Goal: Information Seeking & Learning: Compare options

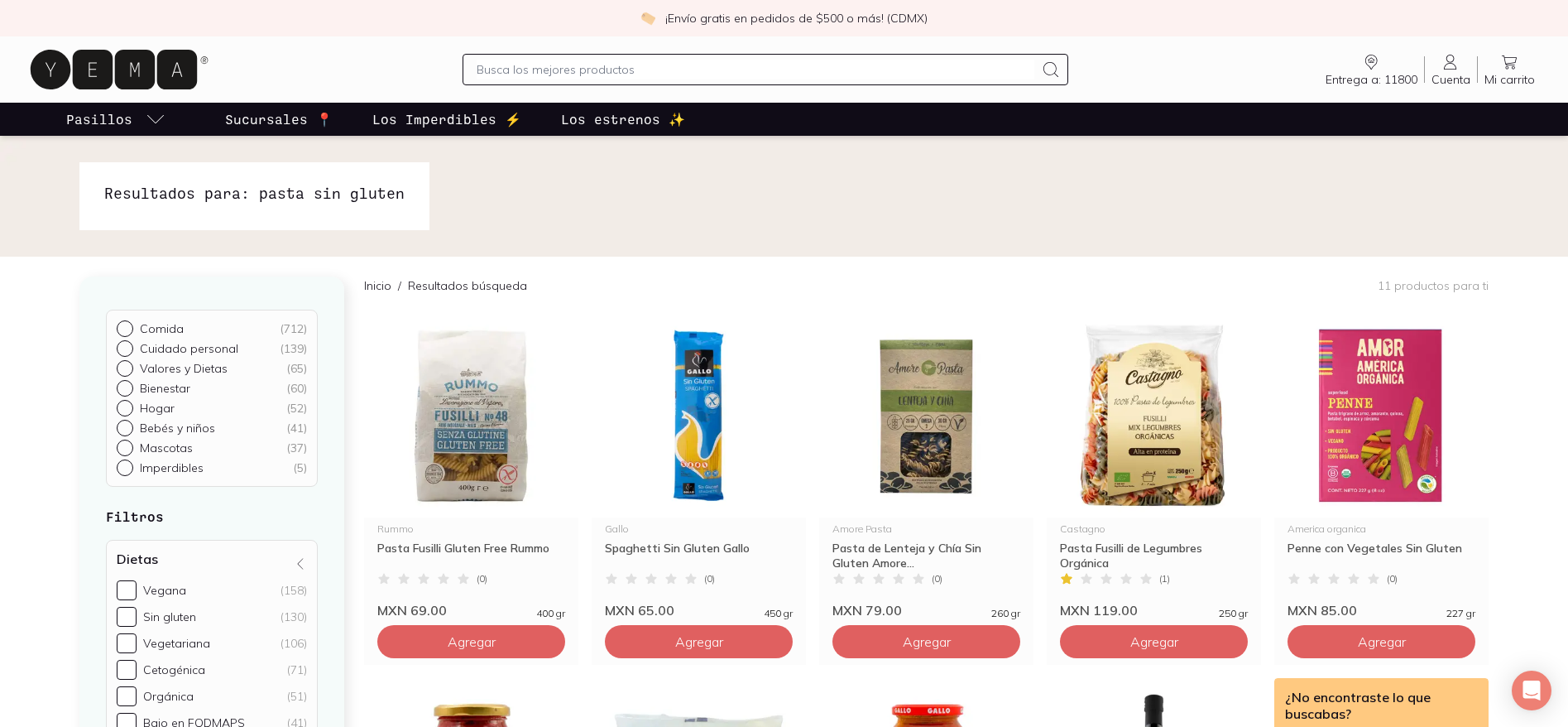
click at [831, 67] on input "text" at bounding box center [755, 69] width 558 height 19
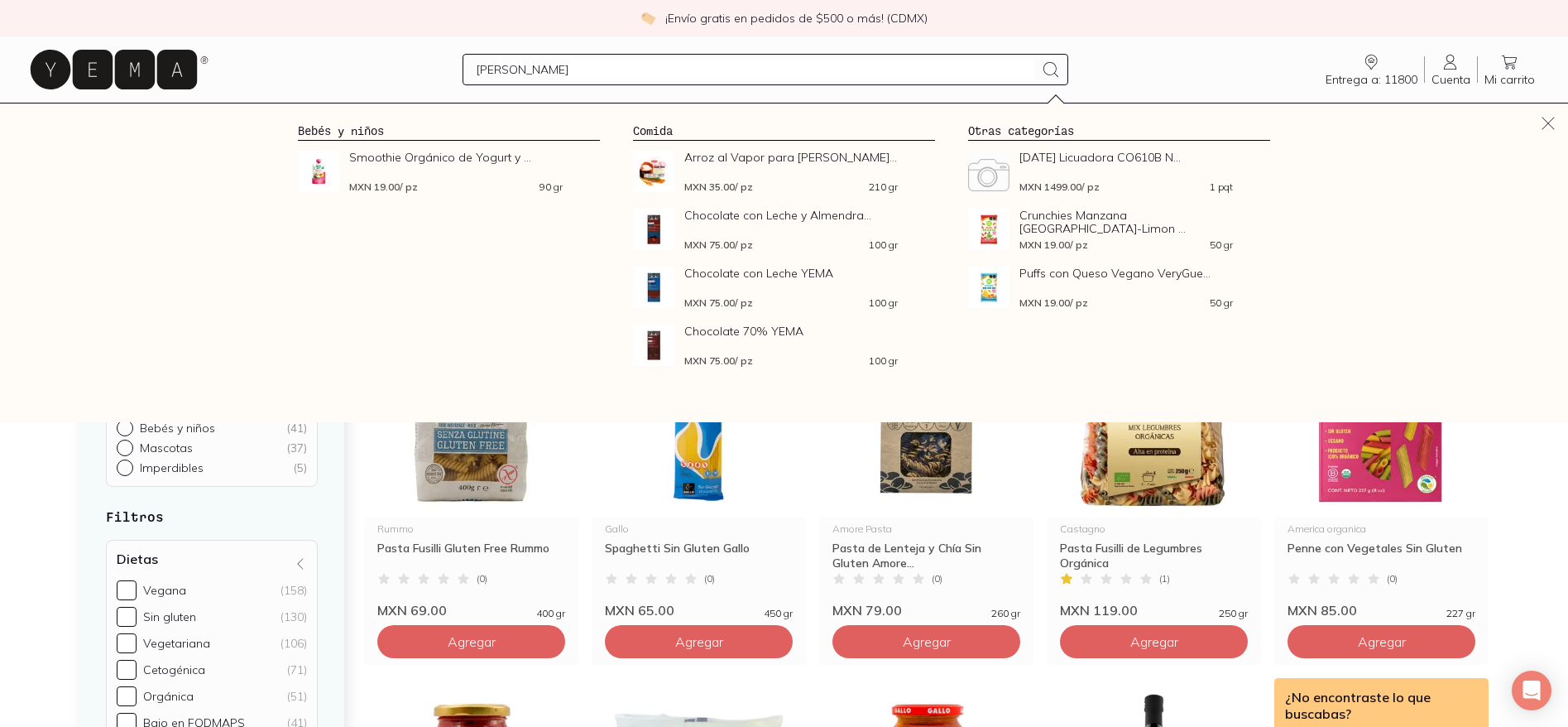
type input "ELIA"
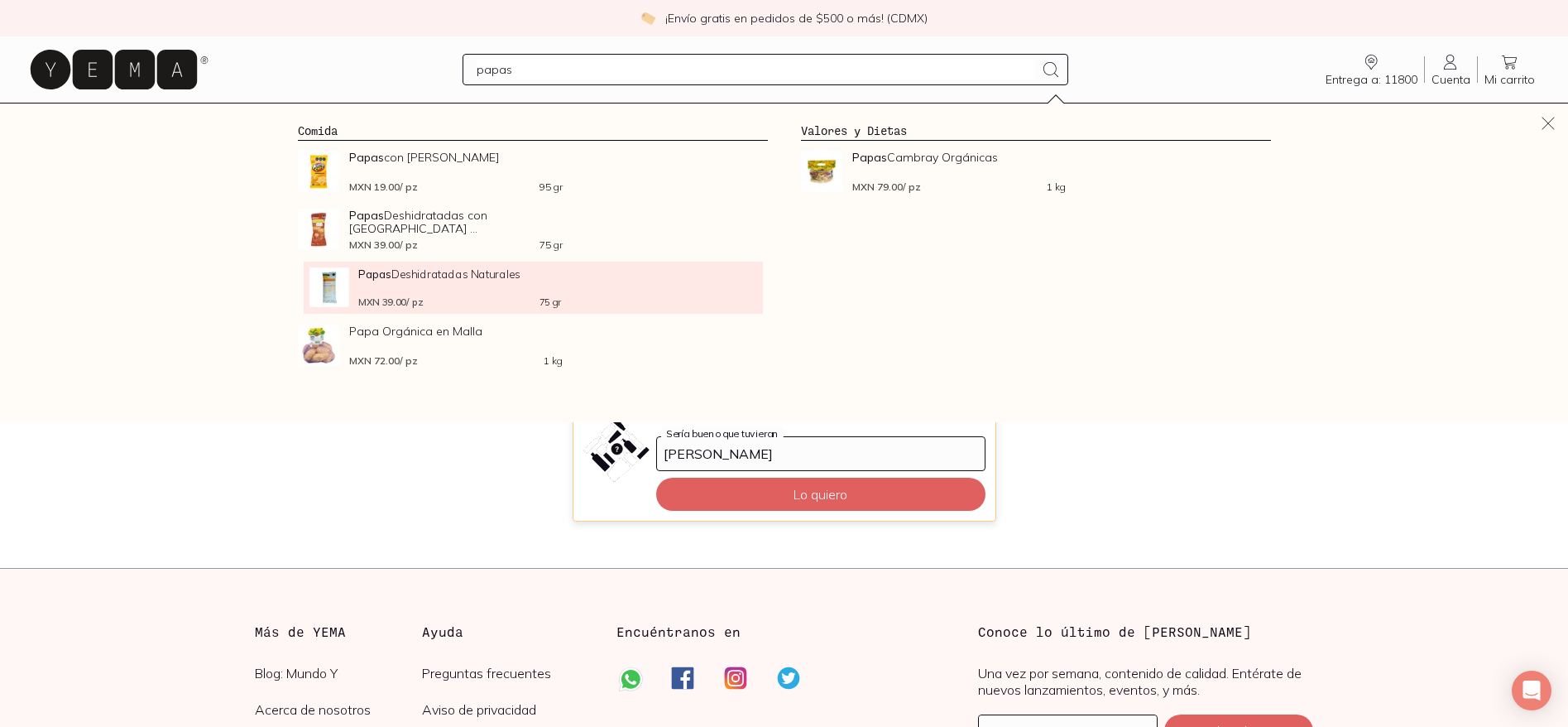
type input "papas"
click at [469, 269] on span "Papas Deshidratadas Naturales" at bounding box center [459, 273] width 203 height 12
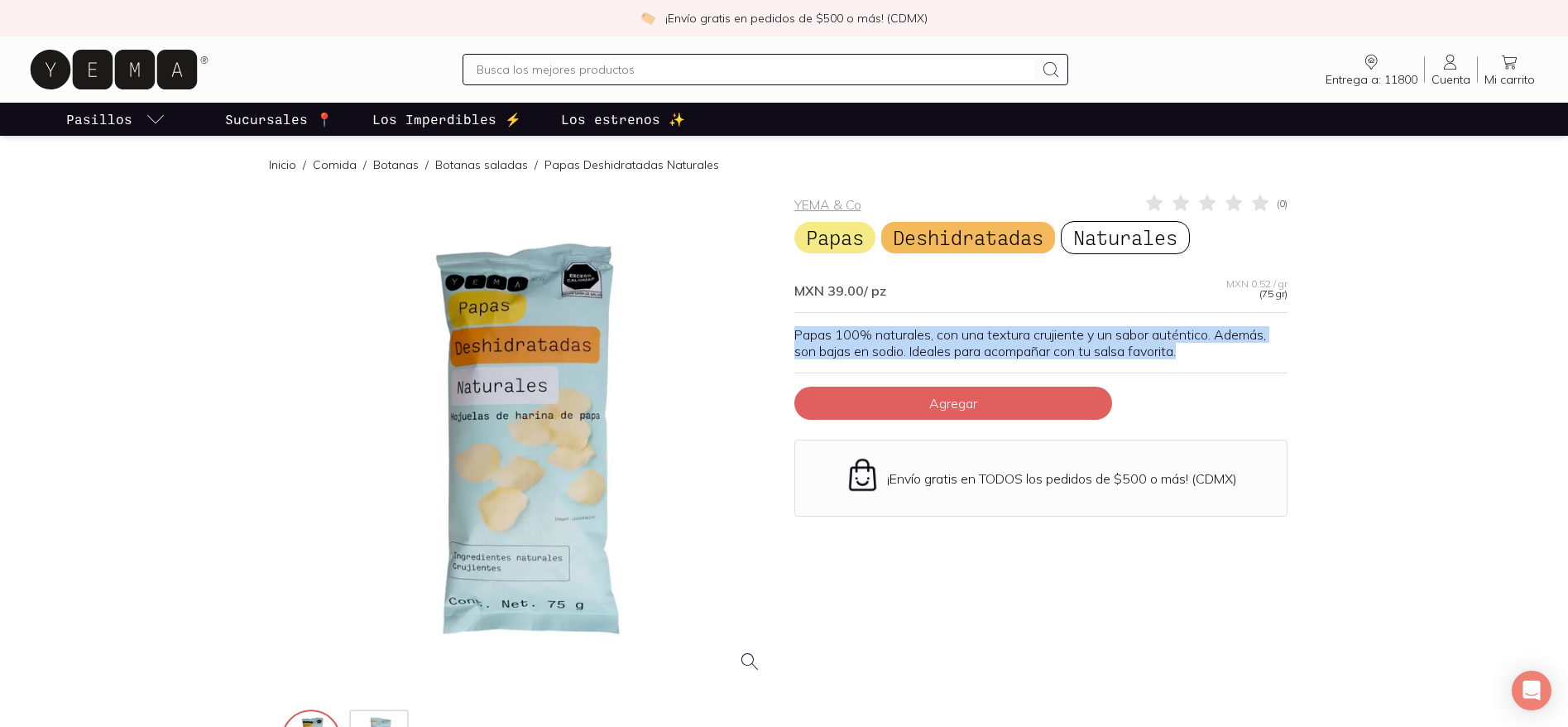
drag, startPoint x: 795, startPoint y: 336, endPoint x: 1233, endPoint y: 357, distance: 438.5
click at [1233, 357] on p "Papas 100% naturales, con una textura crujiente y un sabor auténtico. Además, s…" at bounding box center [1040, 343] width 493 height 33
copy p "Papas 100% naturales, con una textura crujiente y un sabor auténtico. Además, s…"
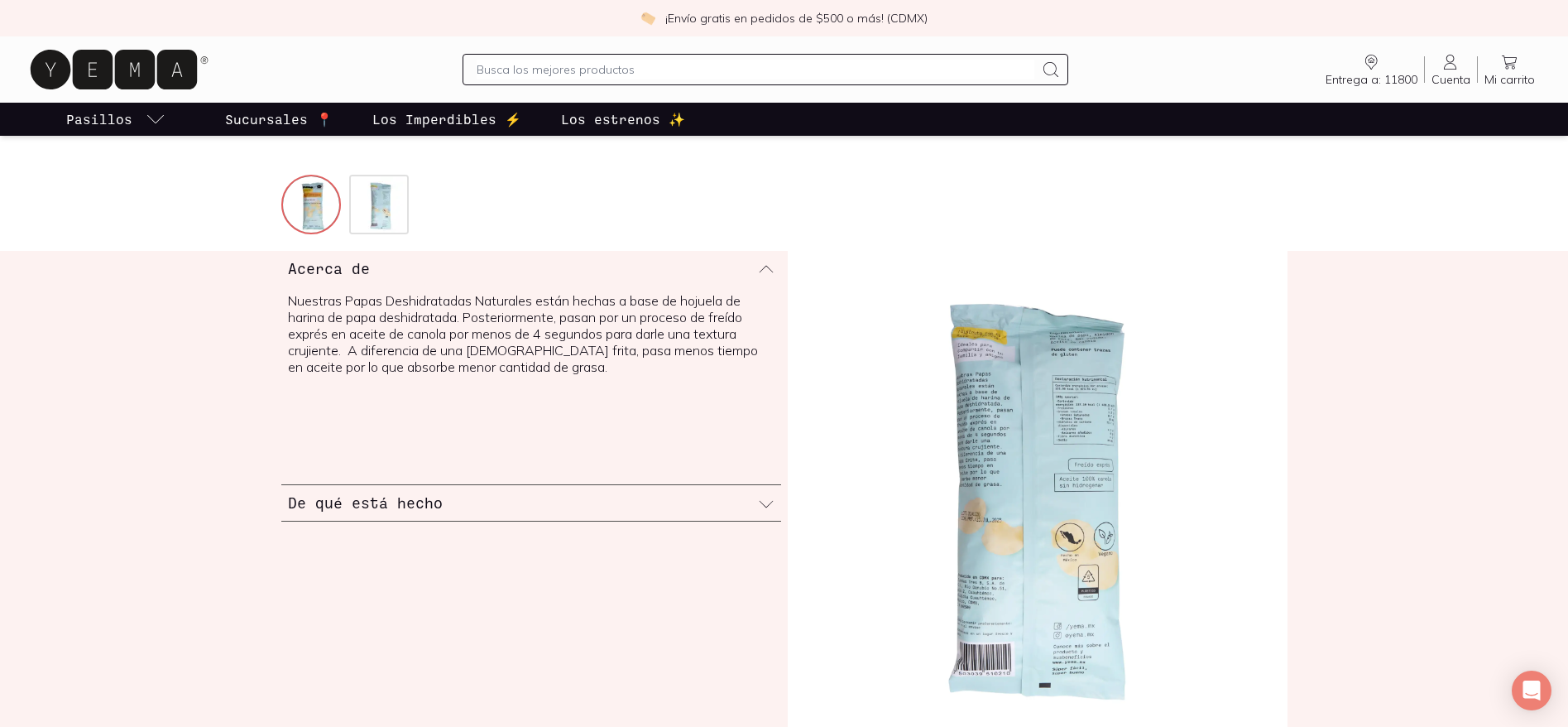
scroll to position [532, 0]
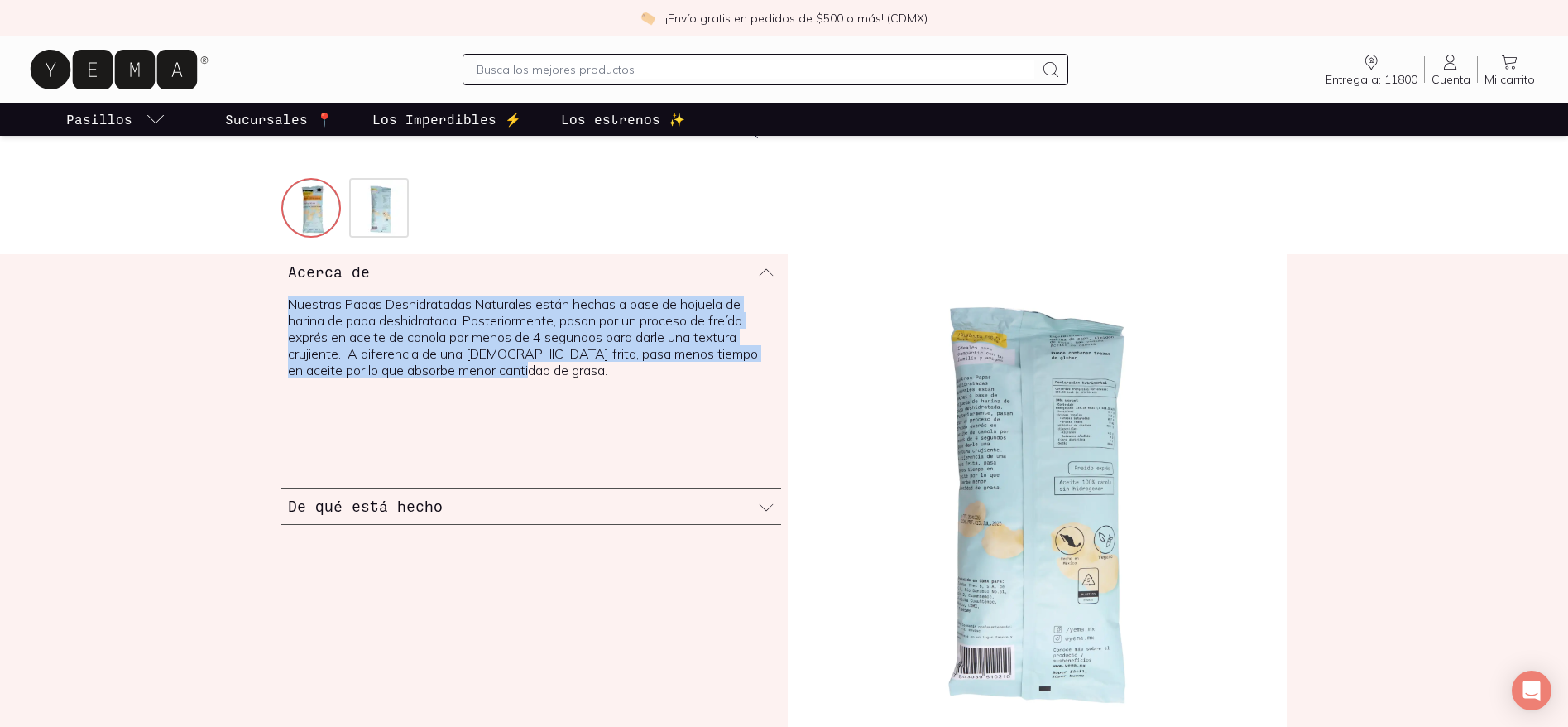
drag, startPoint x: 505, startPoint y: 368, endPoint x: 283, endPoint y: 307, distance: 230.2
click at [283, 307] on div "Nuestras Papas Deshidratadas Naturales están hechas a base de hojuela de harina…" at bounding box center [531, 388] width 500 height 199
copy p "Nuestras Papas Deshidratadas Naturales están hechas a base de hojuela de harina…"
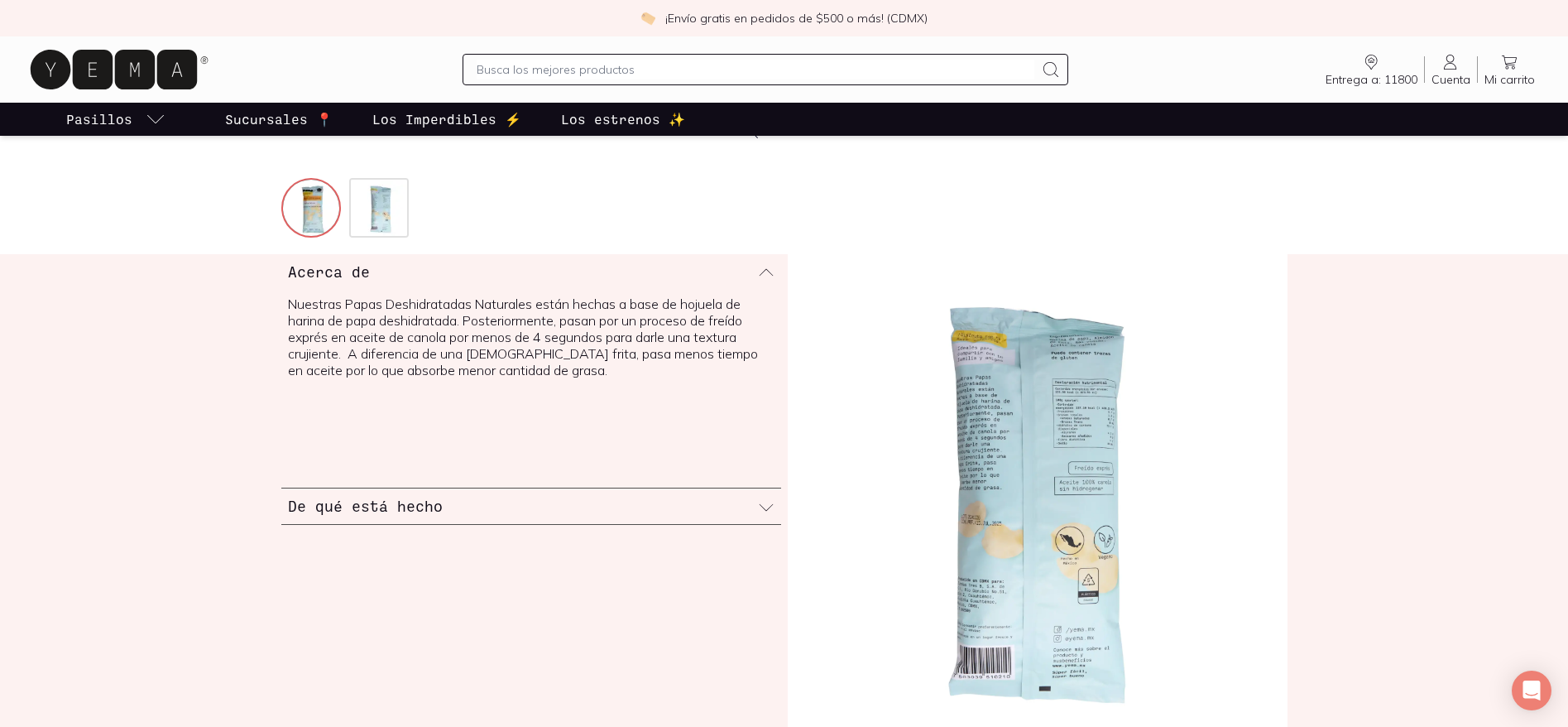
click at [510, 62] on input "text" at bounding box center [755, 69] width 558 height 19
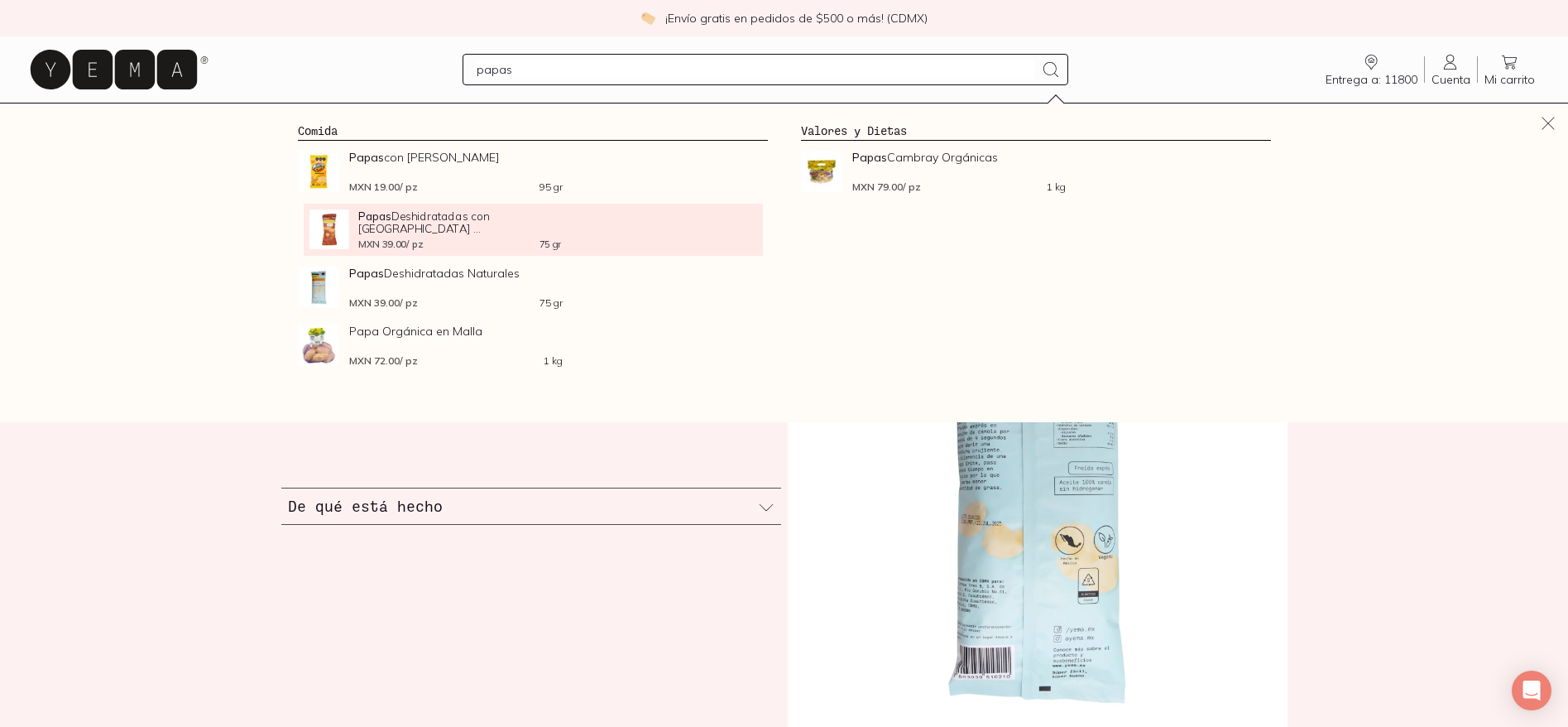
type input "papas"
click at [410, 209] on span "Papas Deshidratadas con Chile ..." at bounding box center [459, 221] width 203 height 25
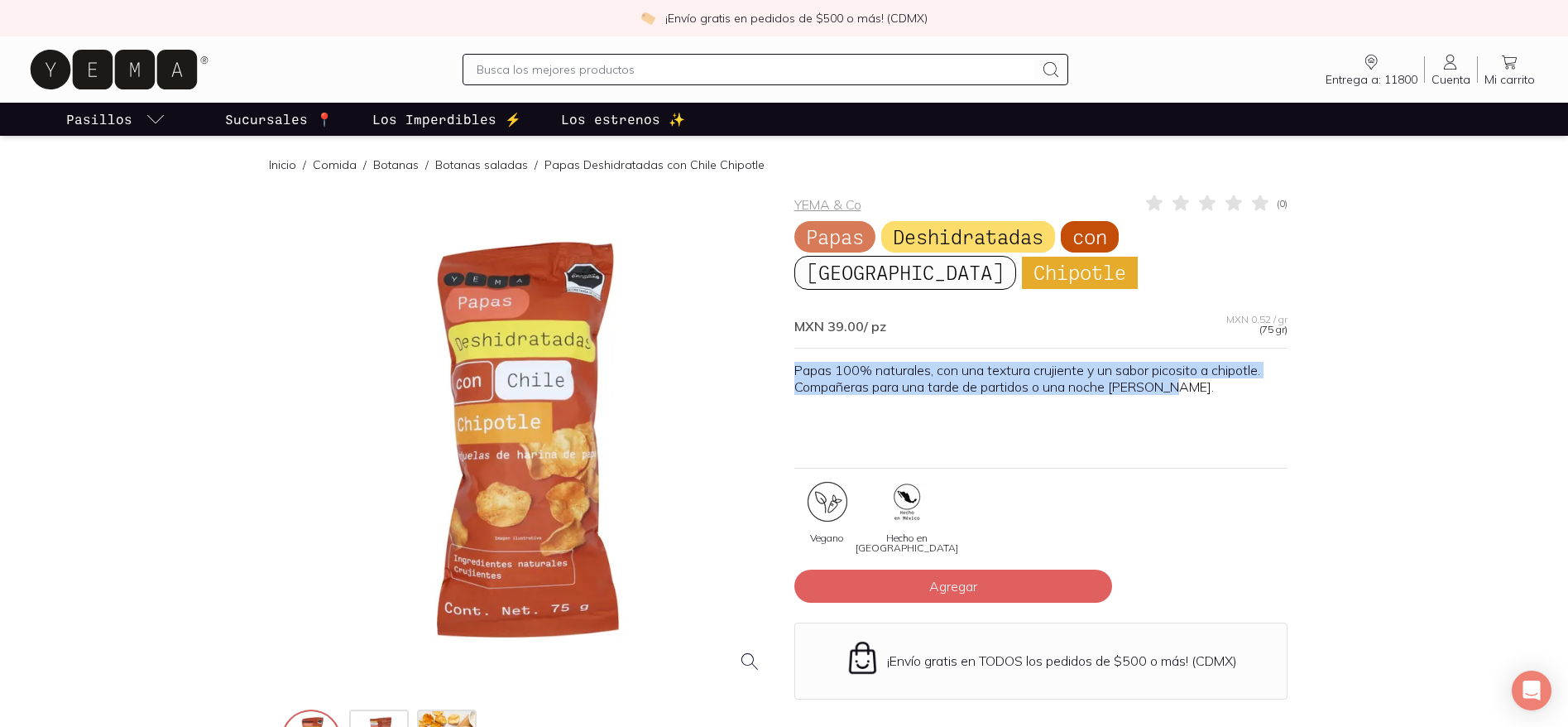
drag, startPoint x: 792, startPoint y: 366, endPoint x: 1176, endPoint y: 386, distance: 384.5
click at [1176, 386] on div "YEMA & Co ( 0 ) Papas Deshidratadas con Chile Chipotle MXN 39.00 / pz MXN 0.52 …" at bounding box center [784, 483] width 1006 height 580
copy p "Papas 100% naturales, con una textura crujiente y un sabor picosito a chipotle.…"
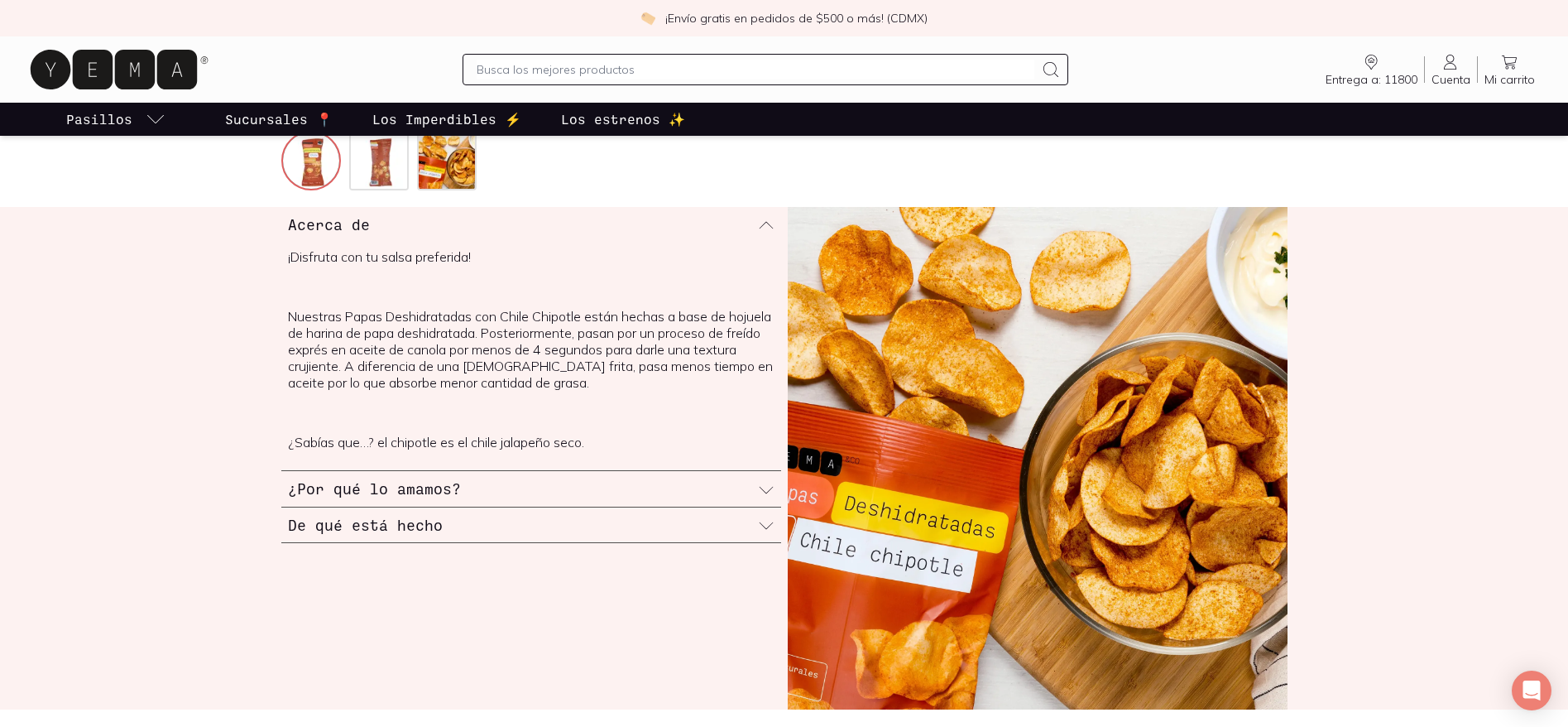
scroll to position [575, 0]
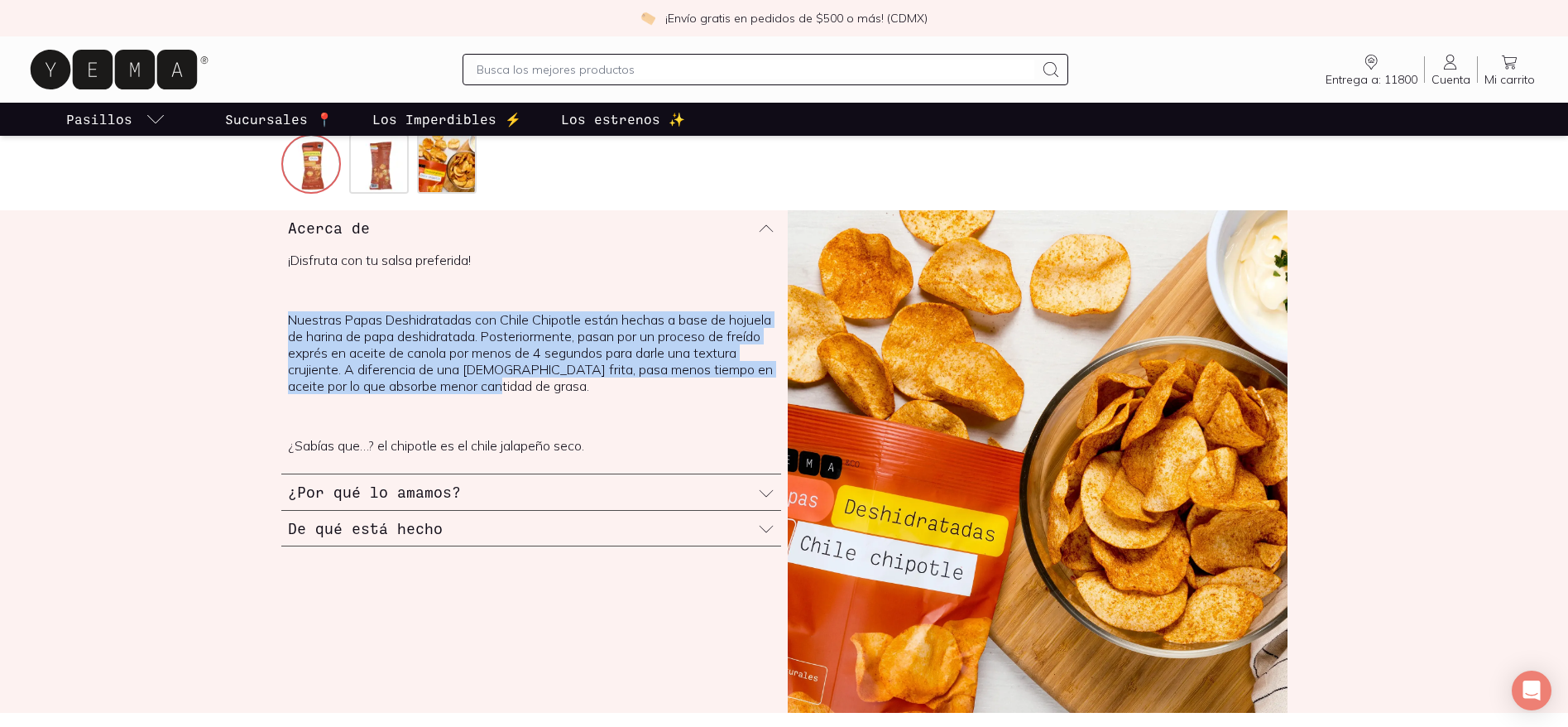
drag, startPoint x: 286, startPoint y: 320, endPoint x: 560, endPoint y: 394, distance: 283.8
click at [560, 394] on div "¡Disfruta con tu salsa preferida! Nuestras Papas Deshidratadas con Chile Chipot…" at bounding box center [531, 359] width 500 height 229
copy p "Nuestras Papas Deshidratadas con Chile Chipotle están hechas a base de hojuela …"
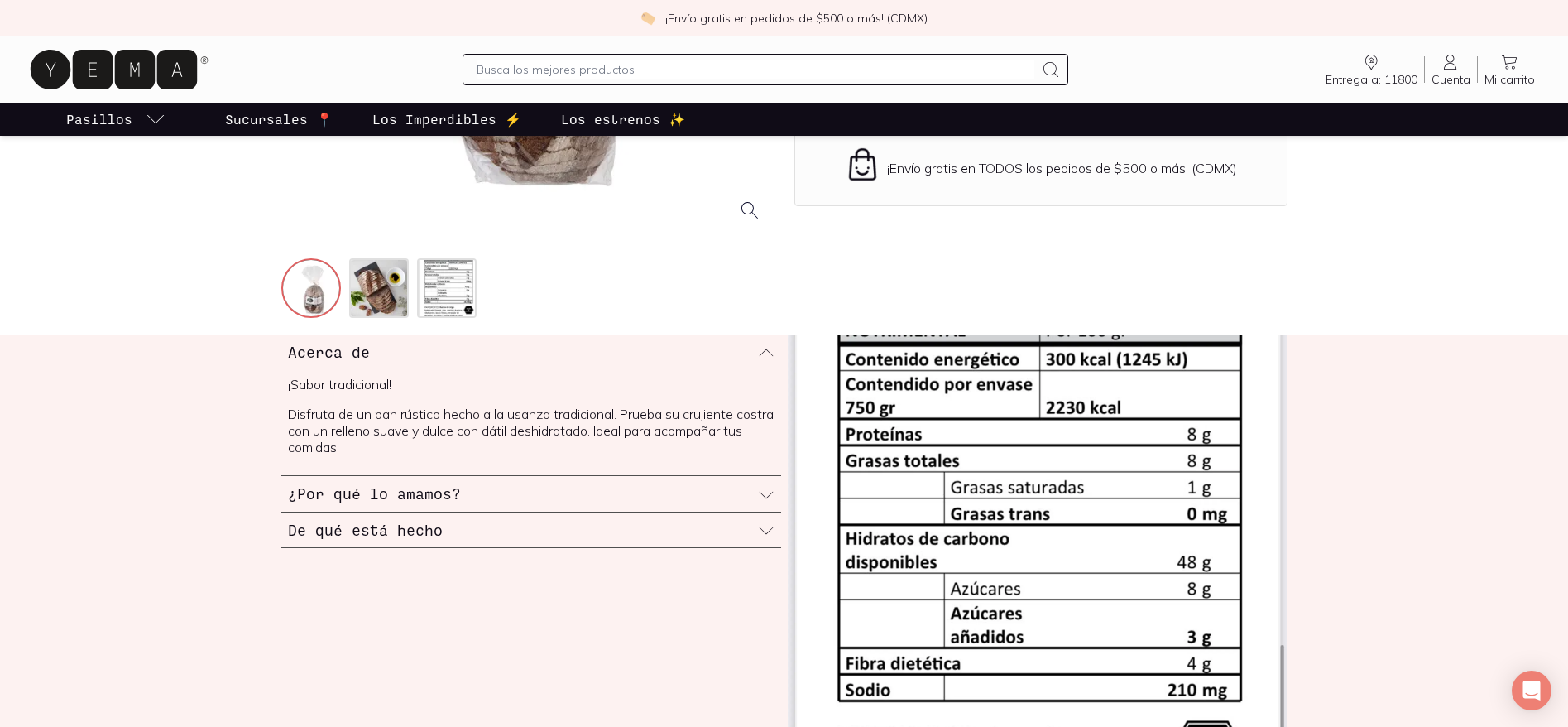
scroll to position [471, 0]
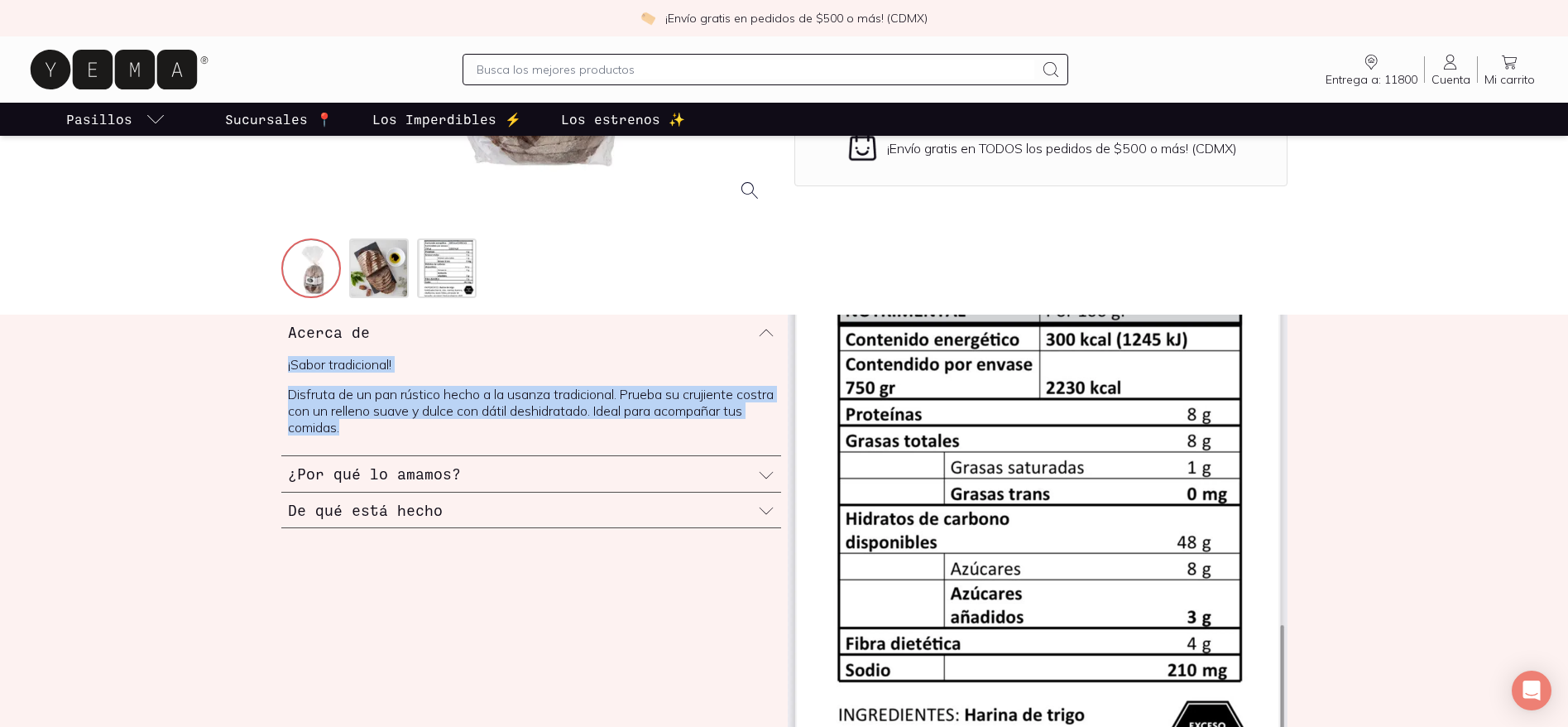
drag, startPoint x: 287, startPoint y: 362, endPoint x: 442, endPoint y: 427, distance: 168.1
click at [442, 427] on span "¡Sabor tradicional! Disfruta de un pan rústico hecho a la usanza tradicional. P…" at bounding box center [531, 395] width 487 height 80
copy span "¡Sabor tradicional! Disfruta de un pan rústico hecho a la usanza tradicional. P…"
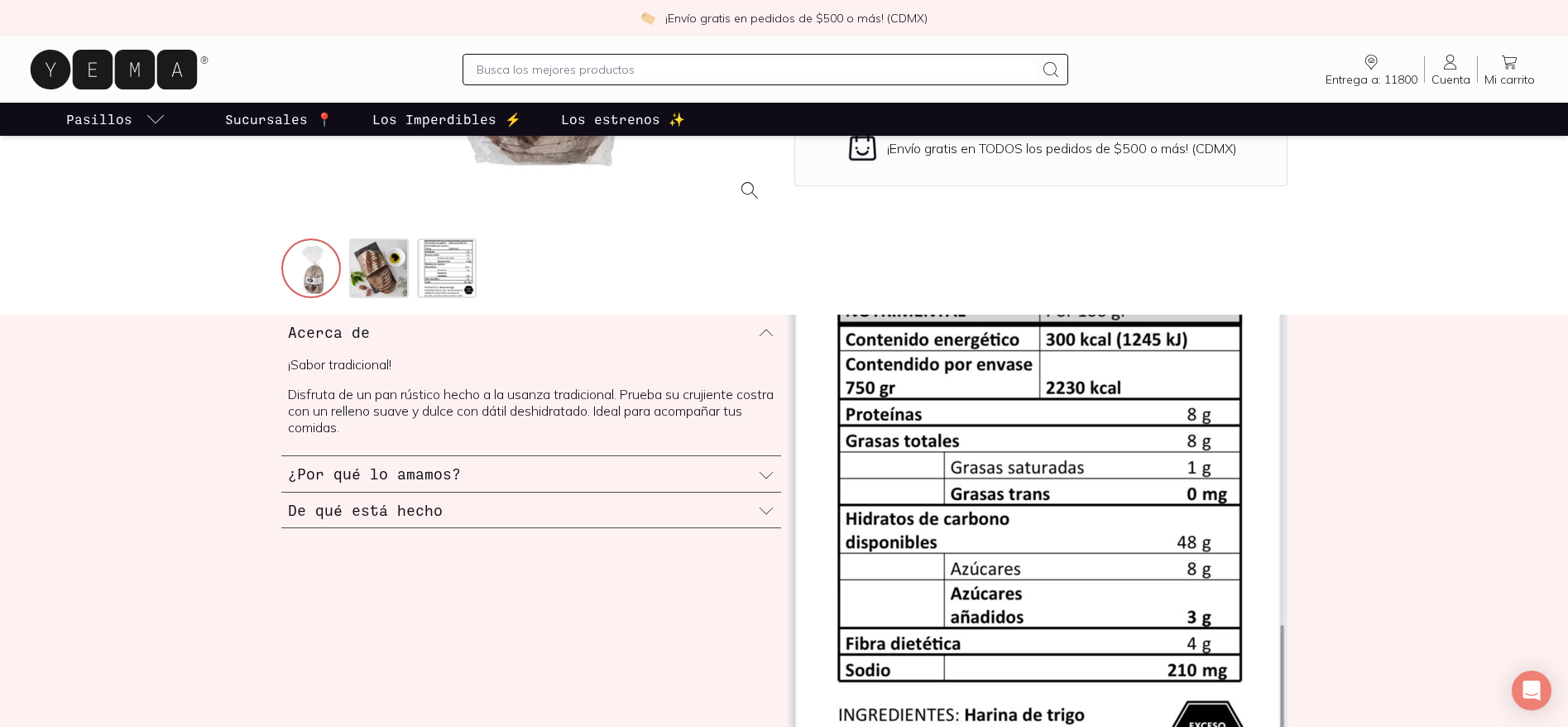
click at [703, 476] on div "¿Por qué lo amamos?" at bounding box center [531, 474] width 500 height 35
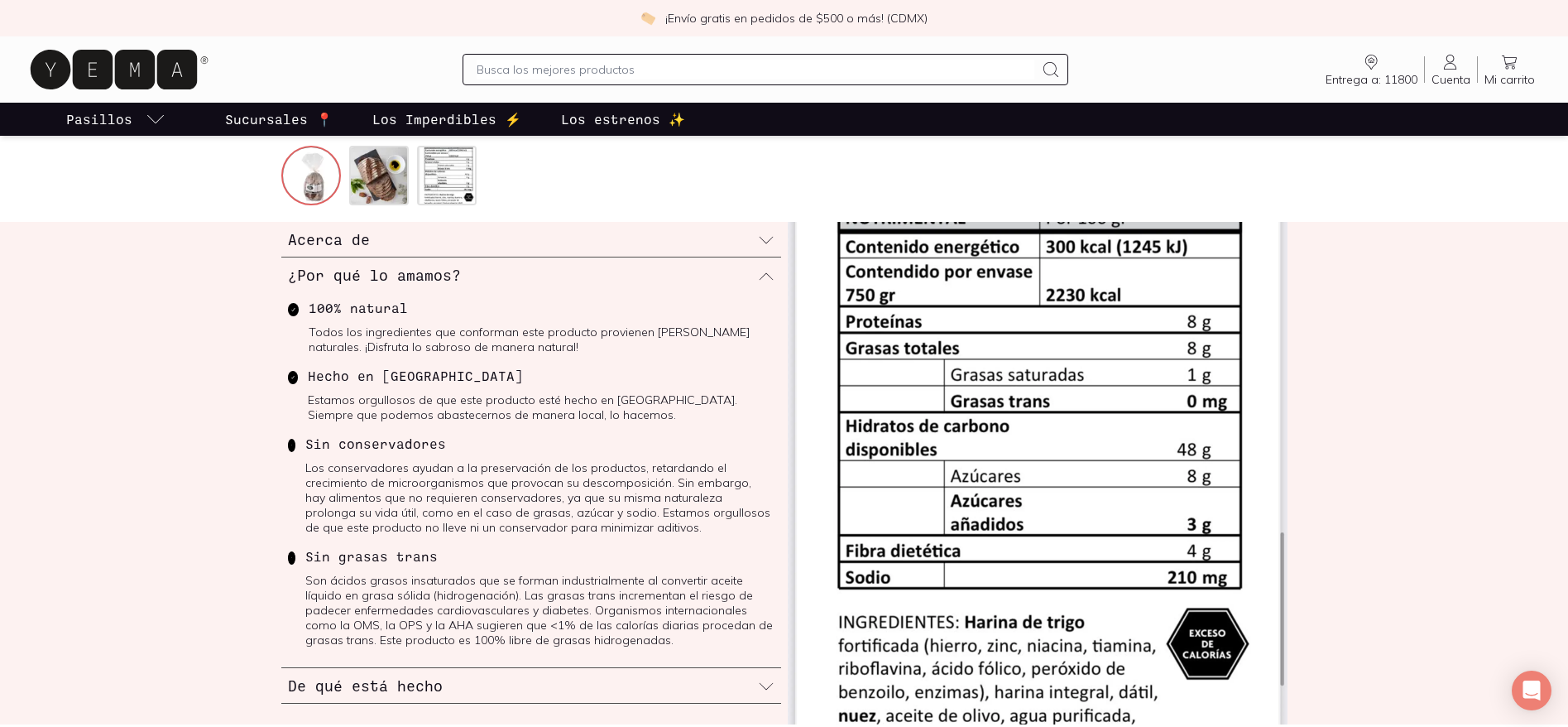
scroll to position [570, 0]
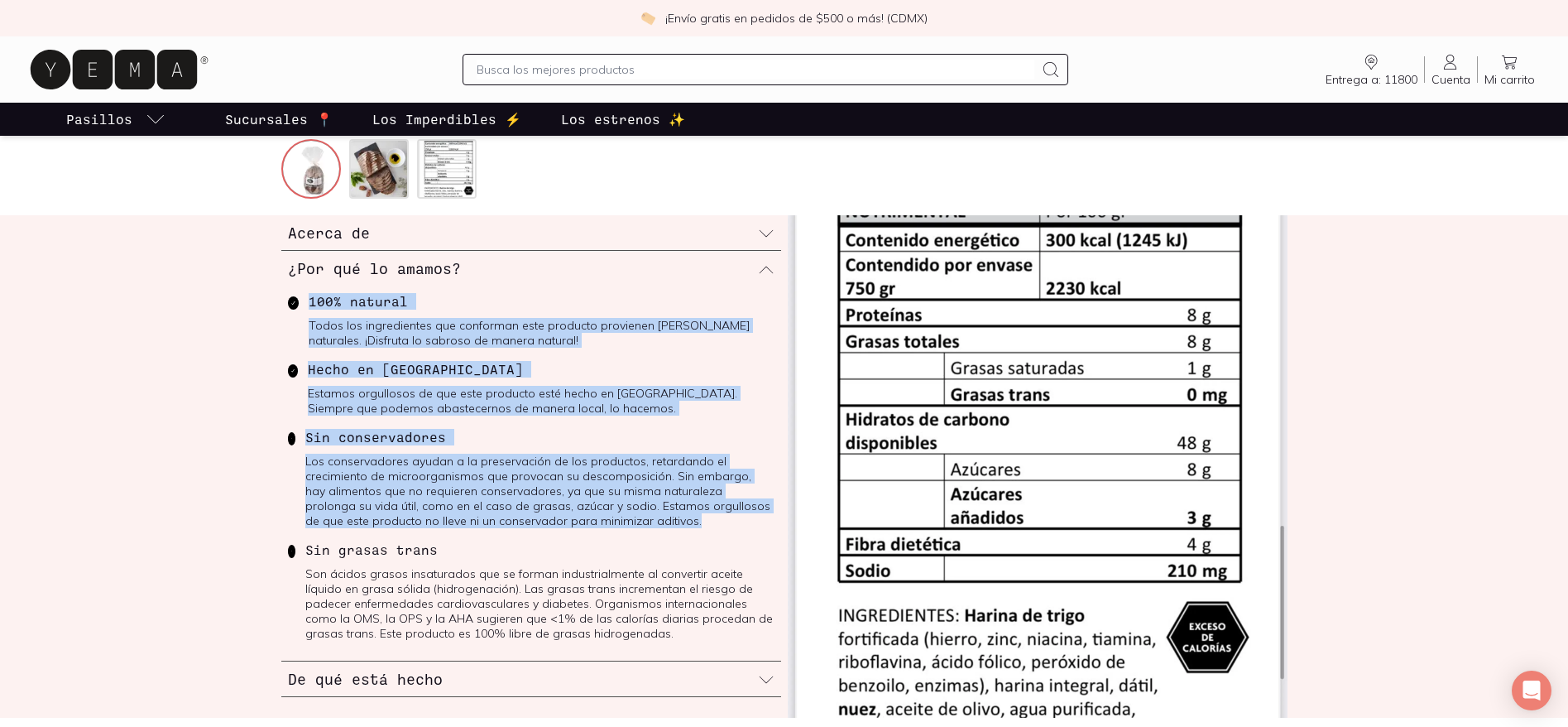
drag, startPoint x: 311, startPoint y: 302, endPoint x: 508, endPoint y: 533, distance: 303.6
click at [508, 533] on div "100% natural Todos los ingredientes que conforman este producto provienen [PERS…" at bounding box center [531, 473] width 500 height 374
copy div "100% natural Todos los ingredientes que conforman este producto provienen [PERS…"
